Goal: Complete application form

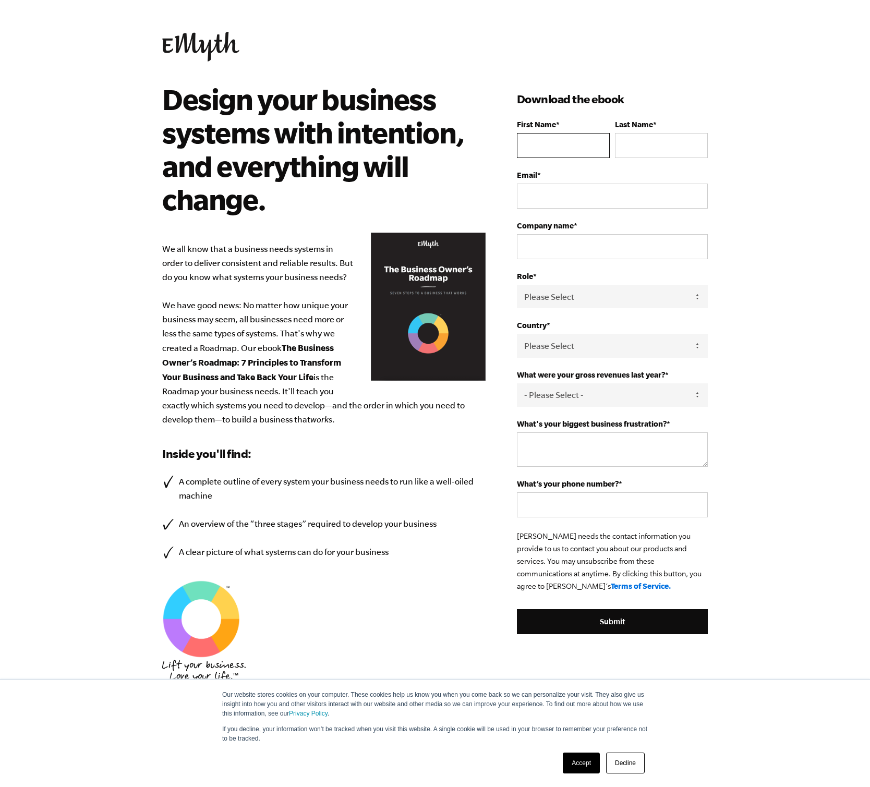
click at [589, 139] on input "First Name *" at bounding box center [563, 145] width 93 height 25
type input "[PERSON_NAME]"
type input "Emory"
type input "[PERSON_NAME][EMAIL_ADDRESS][DOMAIN_NAME]"
type input "[PERSON_NAME] Row"
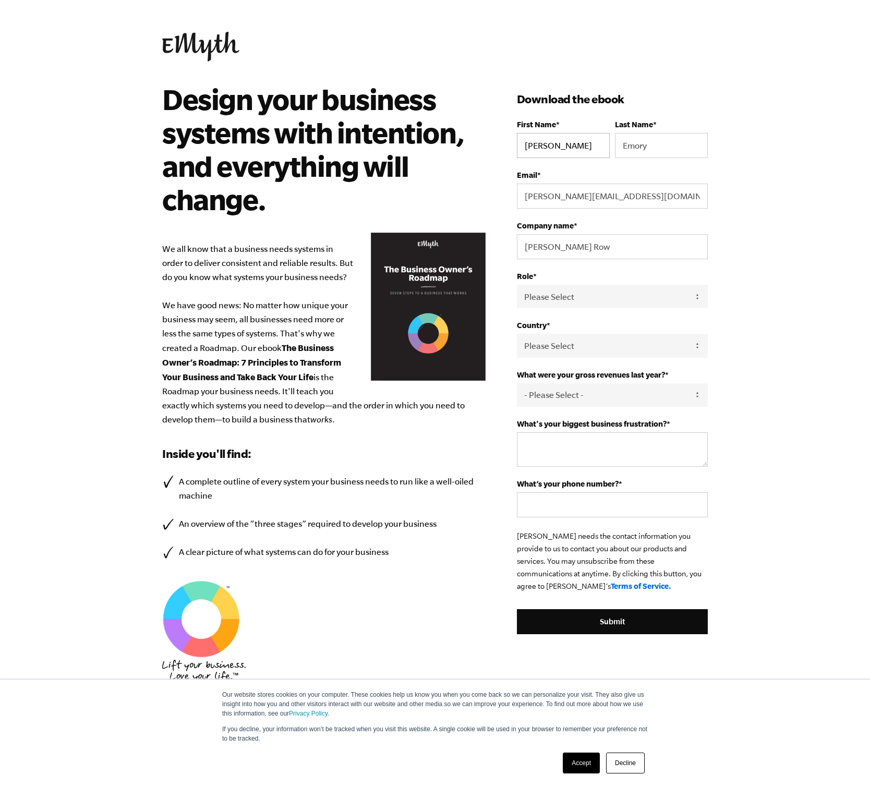
select select "[GEOGRAPHIC_DATA]"
type input "18645901712"
click at [573, 297] on select "Please Select Owner Partner / Co-Owner Executive Employee / Other" at bounding box center [612, 296] width 191 height 23
select select "Owner"
click at [517, 285] on select "Please Select Owner Partner / Co-Owner Executive Employee / Other" at bounding box center [612, 296] width 191 height 23
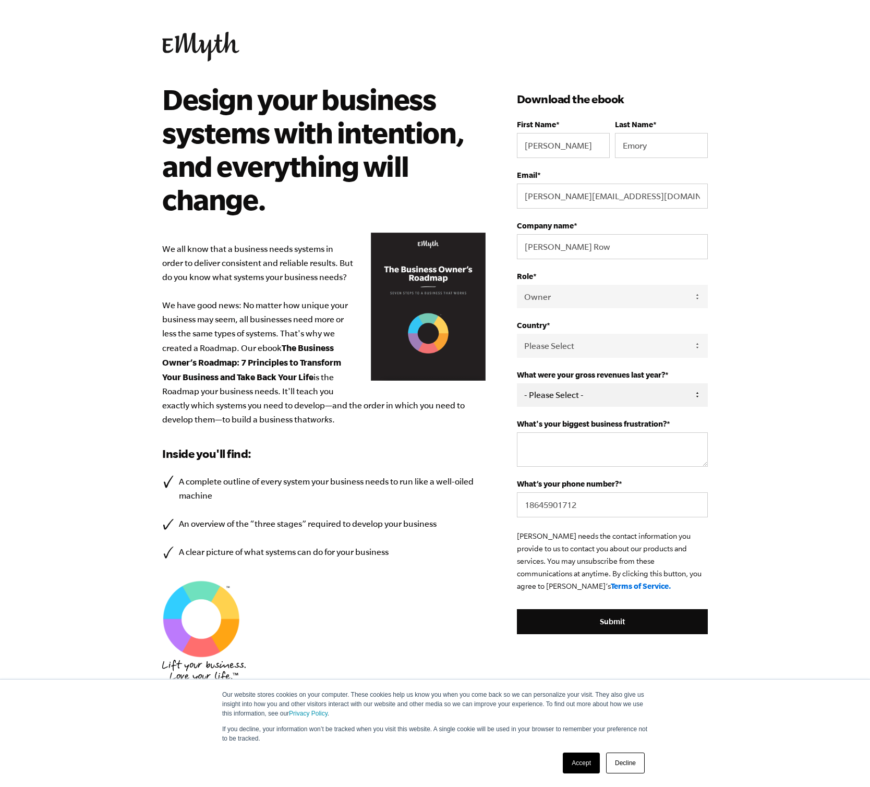
click at [554, 393] on select "- Please Select - 0-75K 76-150K 151-275K 276-500K 501-750K 751-1M 1-2.5M 2.5-5M…" at bounding box center [612, 394] width 191 height 23
click at [517, 383] on select "- Please Select - 0-75K 76-150K 151-275K 276-500K 501-750K 751-1M 1-2.5M 2.5-5M…" at bounding box center [612, 394] width 191 height 23
click at [587, 401] on select "- Please Select - 0-75K 76-150K 151-275K 276-500K 501-750K 751-1M 1-2.5M 2.5-5M…" at bounding box center [612, 394] width 191 height 23
select select "151-275K"
click at [517, 383] on select "- Please Select - 0-75K 76-150K 151-275K 276-500K 501-750K 751-1M 1-2.5M 2.5-5M…" at bounding box center [612, 394] width 191 height 23
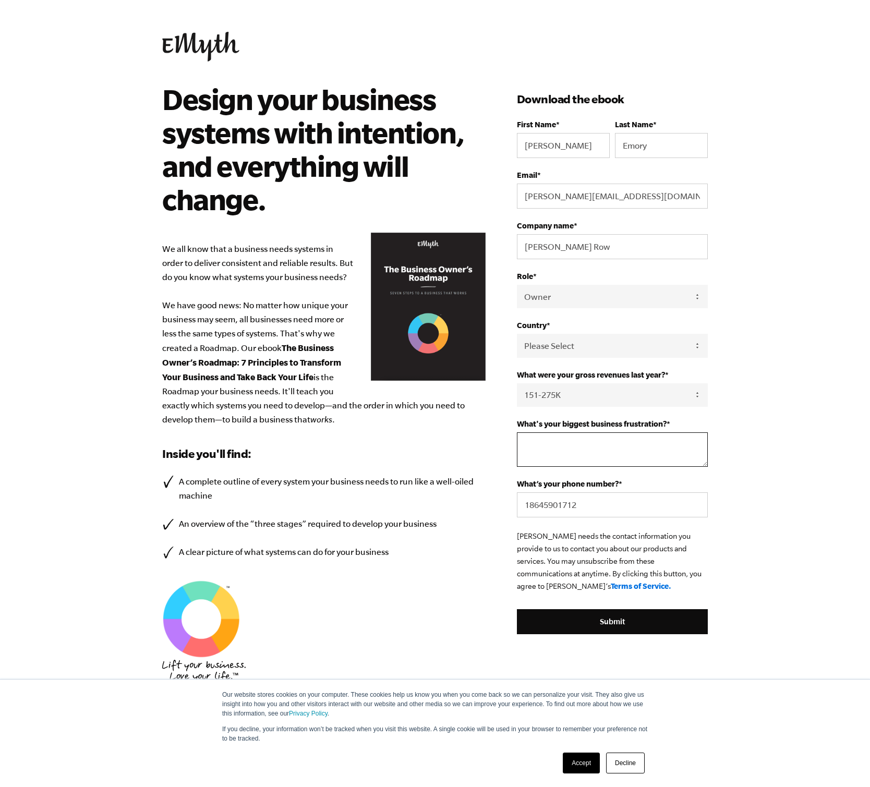
click at [581, 446] on textarea "What's your biggest business frustration? *" at bounding box center [612, 450] width 191 height 34
type textarea "scaling"
click at [626, 627] on input "Submit" at bounding box center [612, 621] width 191 height 25
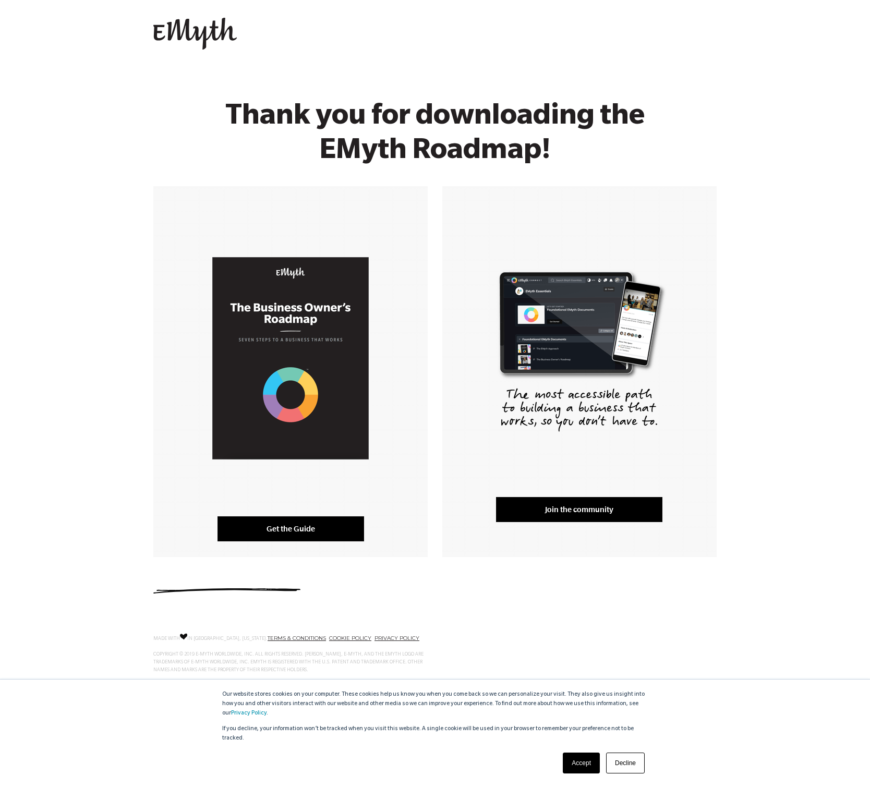
click at [283, 529] on link "Get the Guide" at bounding box center [291, 529] width 147 height 25
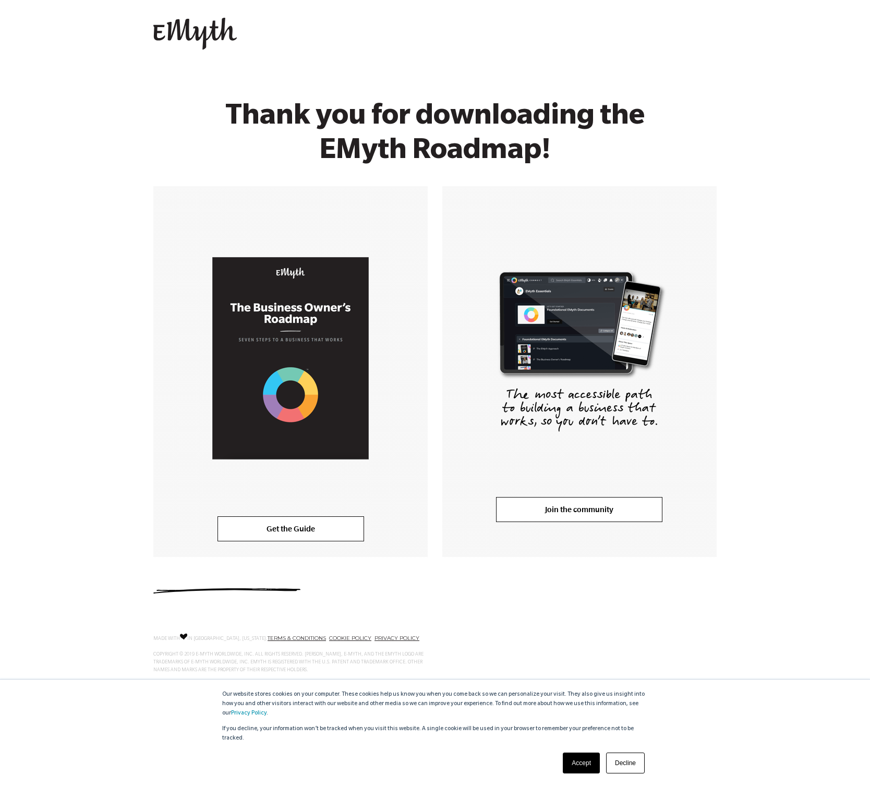
click at [592, 508] on link "Join the community" at bounding box center [579, 509] width 166 height 25
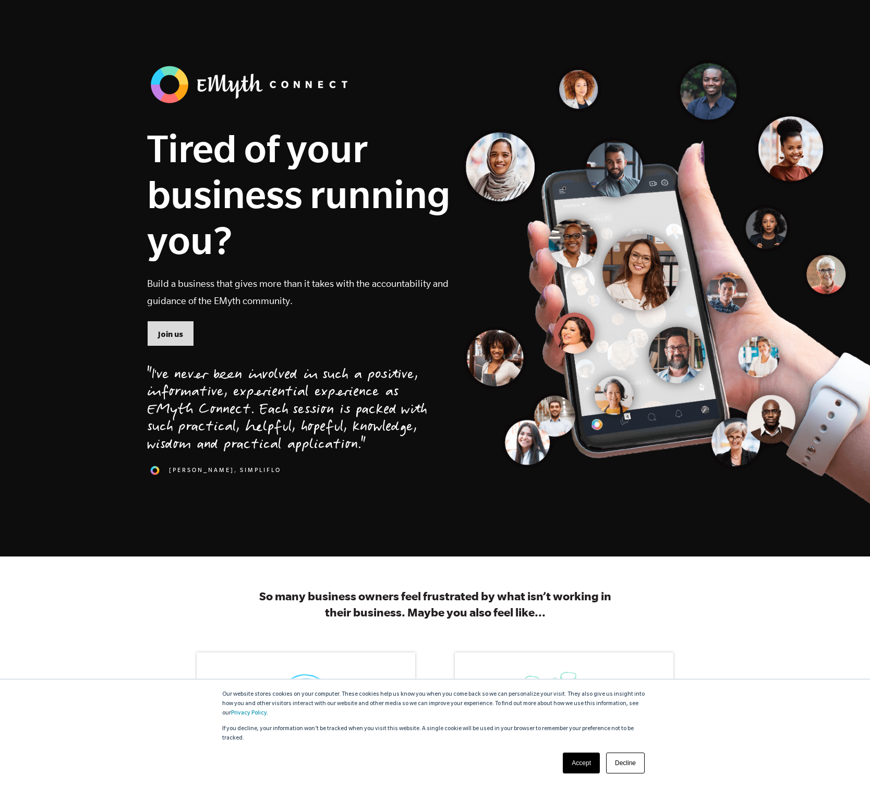
click at [167, 325] on link "Join us" at bounding box center [170, 333] width 47 height 25
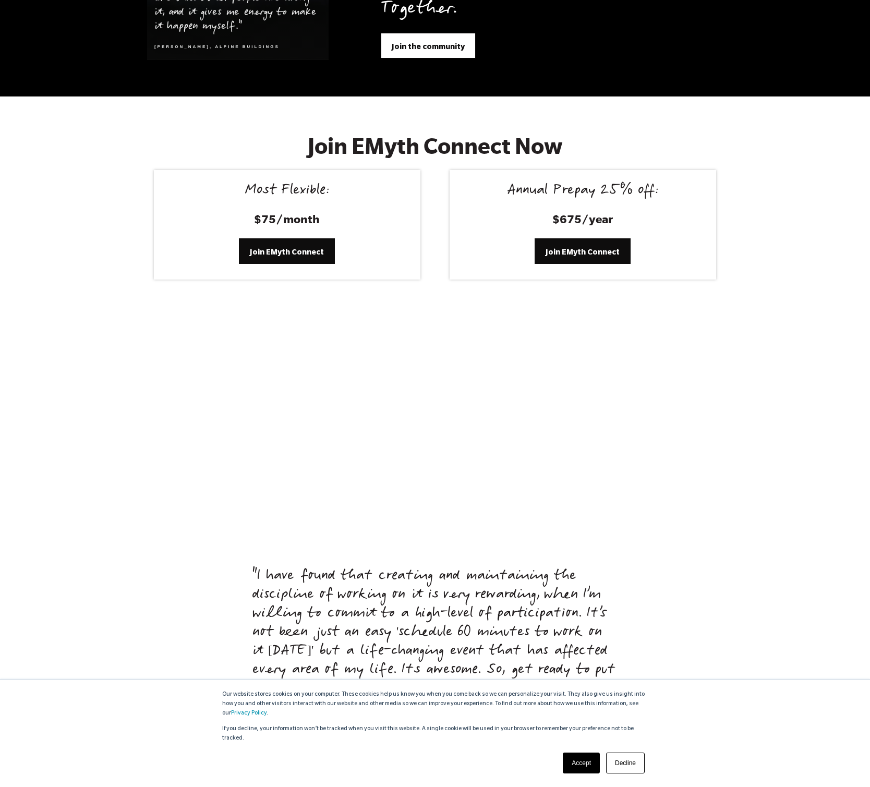
scroll to position [4293, 0]
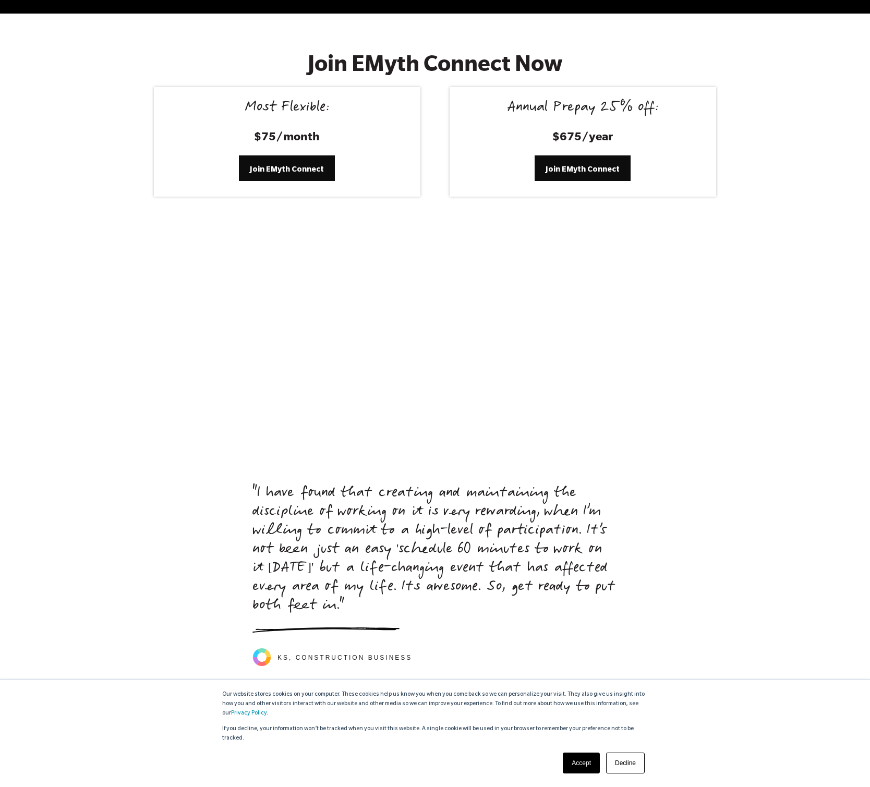
click at [347, 53] on h2 "Join EMyth Connect Now" at bounding box center [435, 63] width 428 height 26
